Goal: Consume media (video, audio)

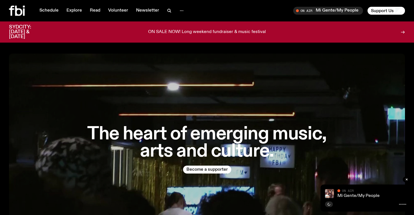
click at [363, 196] on link "Mi Gente/My People" at bounding box center [359, 195] width 42 height 5
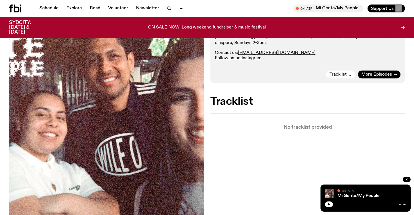
scroll to position [120, 0]
click at [331, 205] on button "button" at bounding box center [329, 204] width 8 height 6
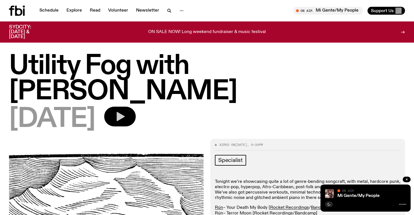
click at [136, 107] on button "button" at bounding box center [120, 117] width 32 height 20
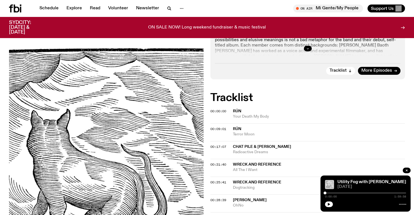
scroll to position [195, 0]
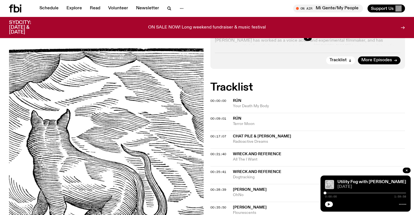
click at [330, 203] on icon "button" at bounding box center [329, 203] width 3 height 3
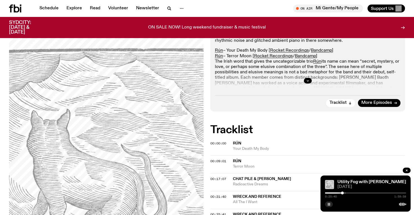
scroll to position [160, 0]
